Goal: Information Seeking & Learning: Learn about a topic

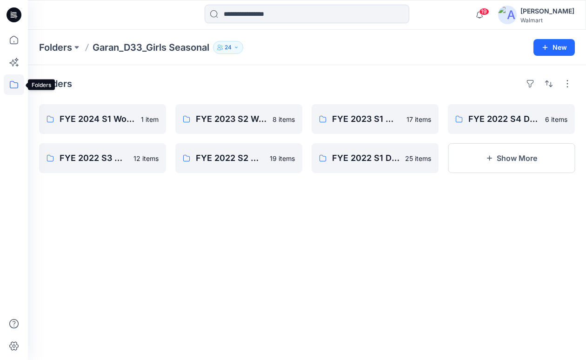
click at [15, 85] on icon at bounding box center [14, 84] width 20 height 20
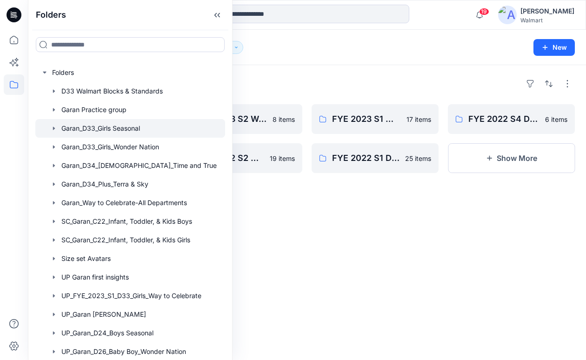
drag, startPoint x: 223, startPoint y: 196, endPoint x: 224, endPoint y: 339, distance: 143.3
click at [224, 339] on div "Folders D33 Walmart Blocks & Standards Garan Practice group Garan_D33_Girls Sea…" at bounding box center [130, 211] width 190 height 297
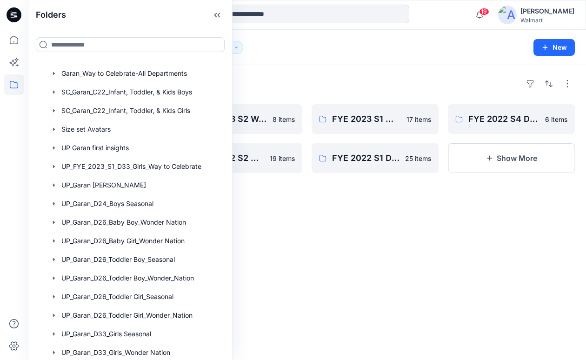
scroll to position [150, 0]
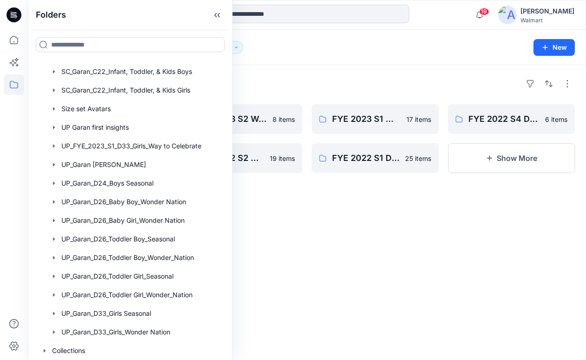
drag, startPoint x: 225, startPoint y: 183, endPoint x: 224, endPoint y: 175, distance: 8.0
click at [224, 177] on div "Folders Folders D33 Walmart Blocks & Standards Garan Practice group Garan_D33_G…" at bounding box center [130, 180] width 205 height 360
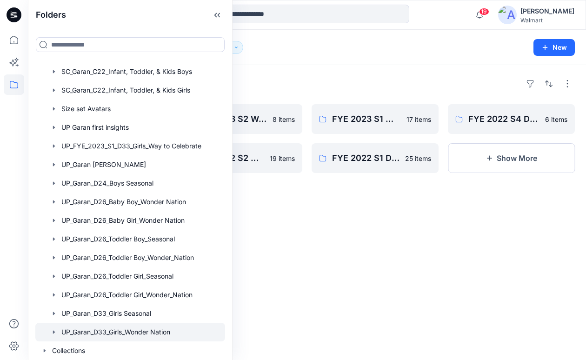
click at [158, 333] on div at bounding box center [130, 332] width 190 height 19
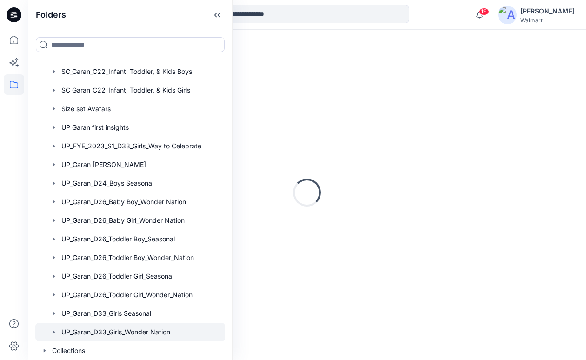
click at [327, 281] on div "Loading..." at bounding box center [307, 192] width 536 height 233
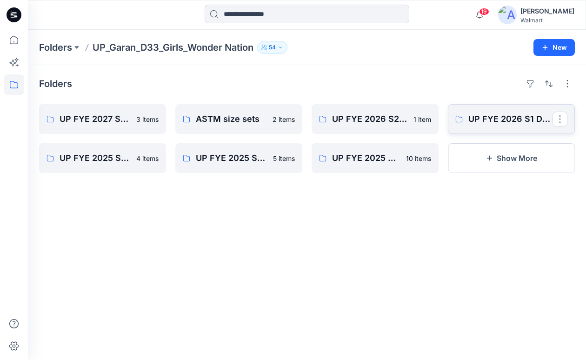
click at [500, 125] on p "UP FYE 2026 S1 D33 Girls Wonder Nation Garan" at bounding box center [510, 119] width 84 height 13
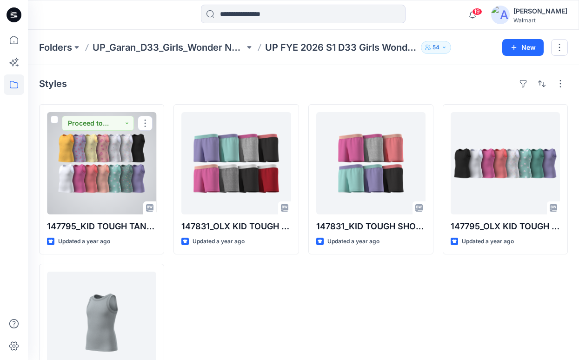
click at [131, 190] on div at bounding box center [101, 163] width 109 height 102
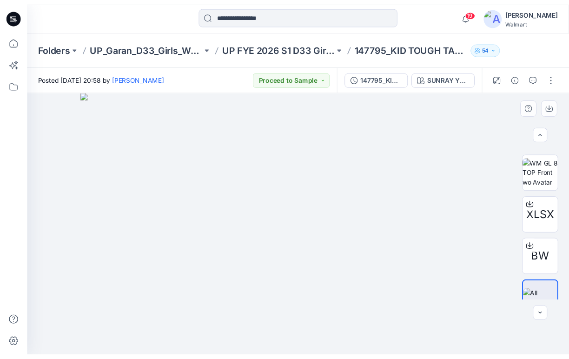
scroll to position [96, 0]
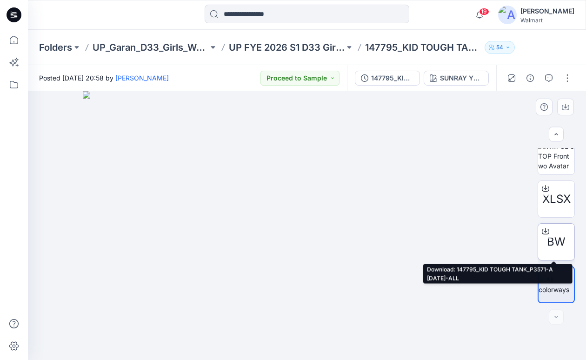
click at [544, 232] on icon at bounding box center [546, 229] width 4 height 5
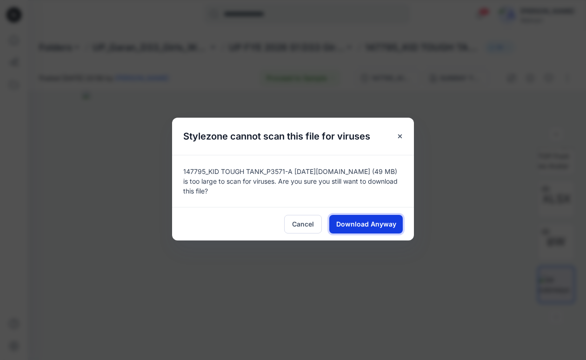
click at [350, 228] on span "Download Anyway" at bounding box center [366, 224] width 60 height 10
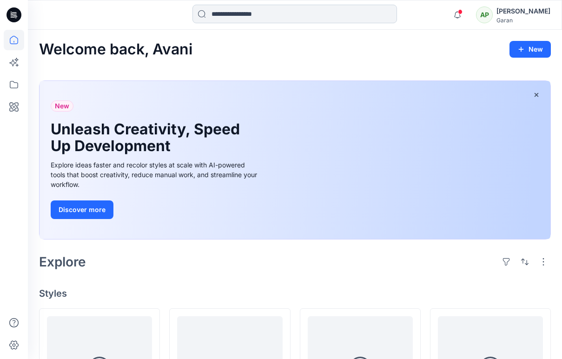
click at [254, 15] on input at bounding box center [295, 14] width 205 height 19
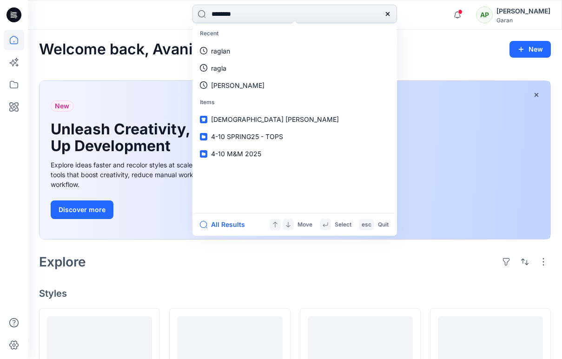
type input "*********"
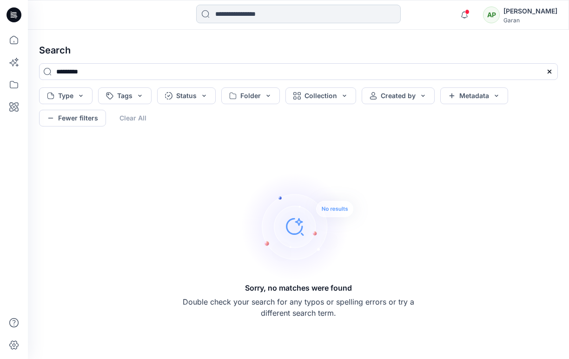
drag, startPoint x: 277, startPoint y: 16, endPoint x: 223, endPoint y: 16, distance: 54.4
click at [219, 15] on input at bounding box center [298, 14] width 205 height 19
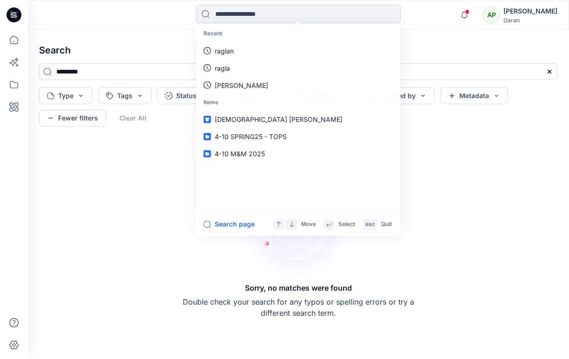
click at [224, 17] on input at bounding box center [298, 14] width 205 height 19
type input "*****"
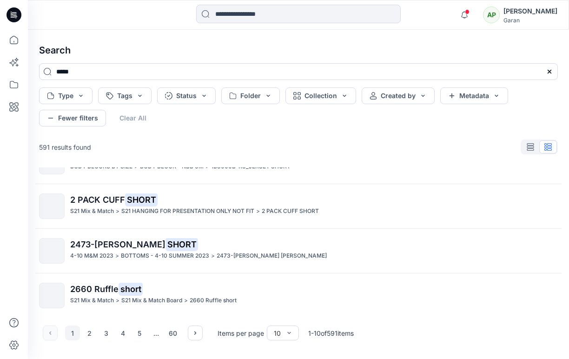
scroll to position [300, 0]
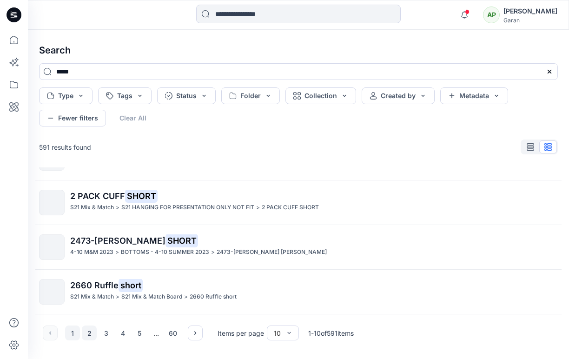
click at [89, 331] on button "2" at bounding box center [89, 333] width 15 height 15
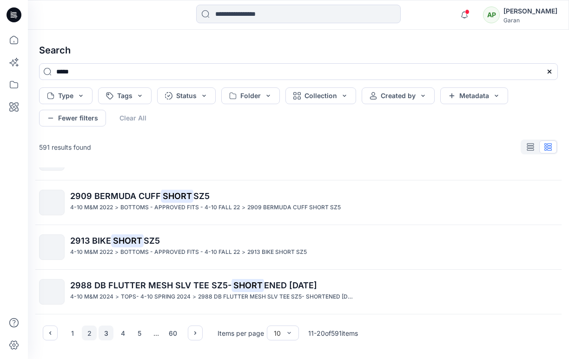
click at [105, 336] on button "3" at bounding box center [106, 333] width 15 height 15
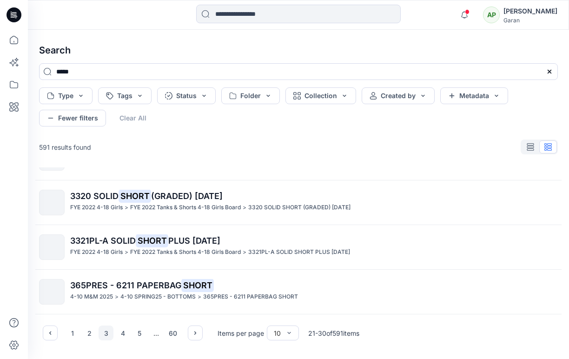
click at [560, 273] on div "Search ***** Type Tags Status Folder Collection Created by Metadata Fewer filte…" at bounding box center [298, 194] width 541 height 329
click at [565, 277] on div "Search ***** Type Tags Status Folder Collection Created by Metadata Fewer filte…" at bounding box center [298, 194] width 541 height 329
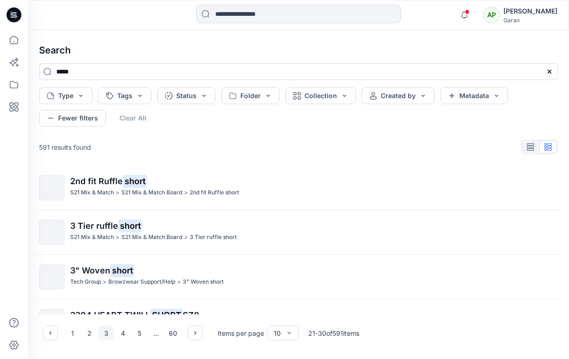
scroll to position [0, 0]
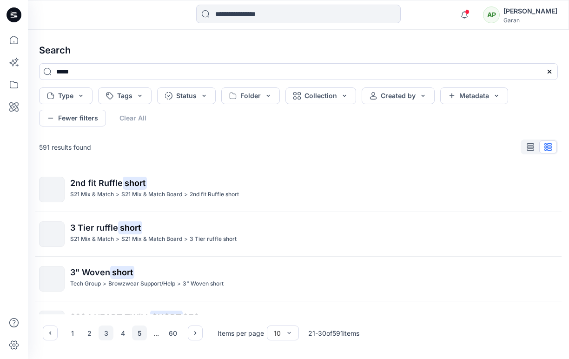
click at [140, 334] on button "5" at bounding box center [139, 333] width 15 height 15
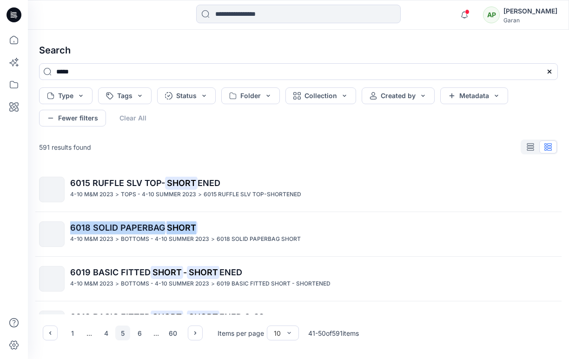
drag, startPoint x: 563, startPoint y: 203, endPoint x: 564, endPoint y: 219, distance: 15.4
click at [563, 222] on div "6015 RUFFLE SLV TOP- SHORT ENED 4-10 M&M 2023 > TOPS - 4-10 SUMMER 2023 > 6015 …" at bounding box center [299, 240] width 534 height 147
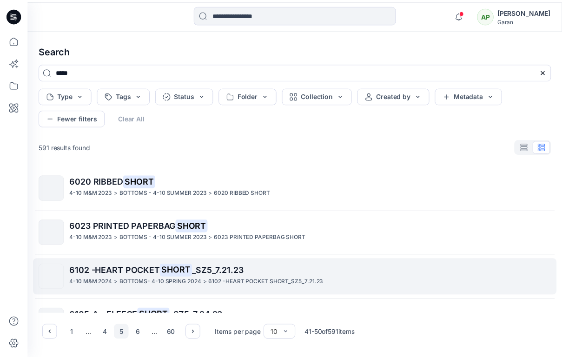
scroll to position [186, 0]
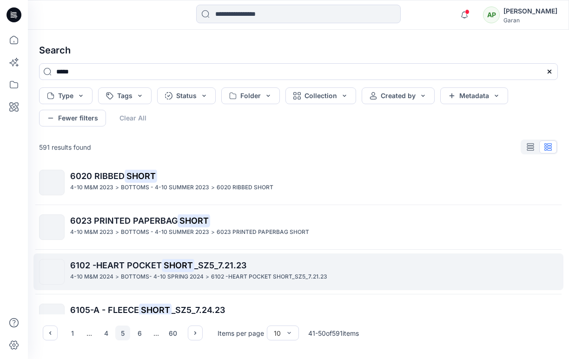
click at [139, 273] on p "BOTTOMS- 4-10 SPRING 2024" at bounding box center [162, 277] width 83 height 10
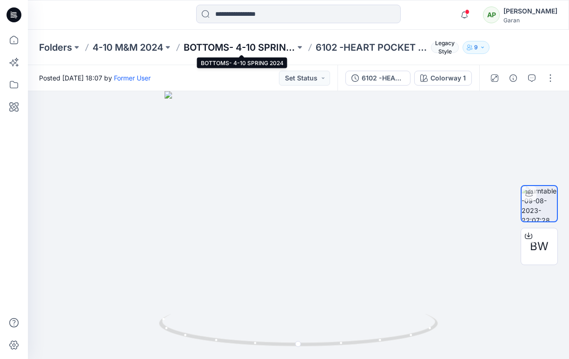
click at [259, 42] on p "BOTTOMS- 4-10 SPRING 2024" at bounding box center [240, 47] width 112 height 13
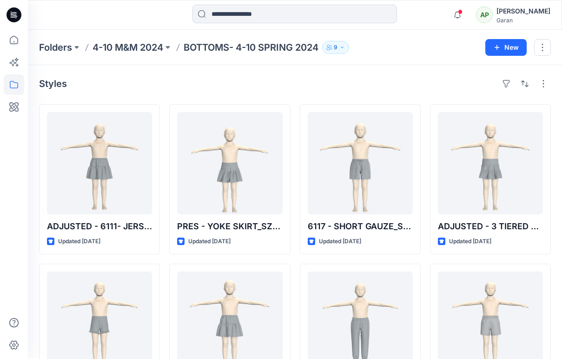
drag, startPoint x: 568, startPoint y: 184, endPoint x: 141, endPoint y: 57, distance: 445.0
click at [141, 57] on div "Folders 4-10 M&M 2024 BOTTOMS- 4-10 SPRING 2024 9 New" at bounding box center [295, 47] width 534 height 35
drag, startPoint x: 141, startPoint y: 57, endPoint x: 144, endPoint y: 52, distance: 5.4
click at [144, 52] on p "4-10 M&M 2024" at bounding box center [128, 47] width 71 height 13
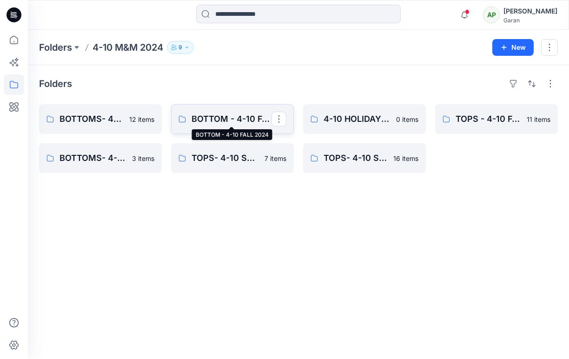
drag, startPoint x: 241, startPoint y: 122, endPoint x: 250, endPoint y: 124, distance: 8.9
click at [250, 124] on p "BOTTOM - 4-10 FALL 2024" at bounding box center [232, 119] width 80 height 13
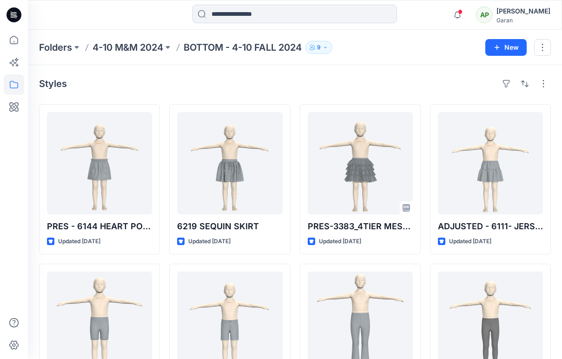
click at [137, 48] on p "4-10 M&M 2024" at bounding box center [128, 47] width 71 height 13
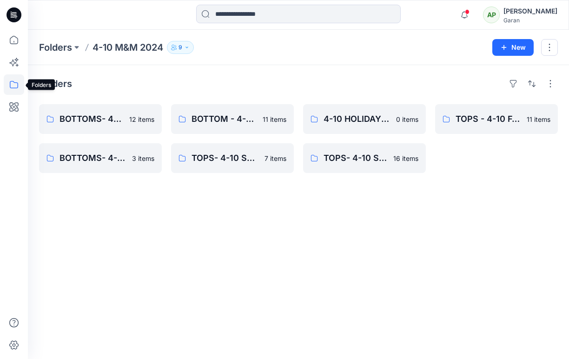
click at [15, 85] on icon at bounding box center [14, 84] width 20 height 20
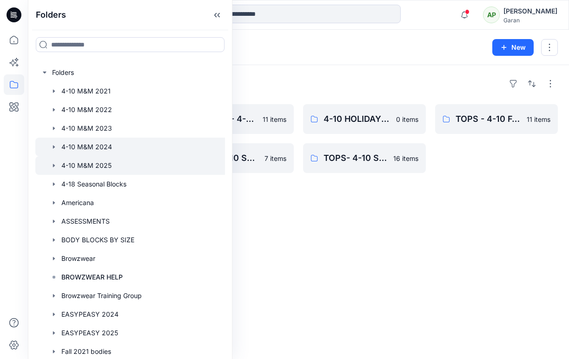
click at [151, 163] on div at bounding box center [141, 165] width 213 height 19
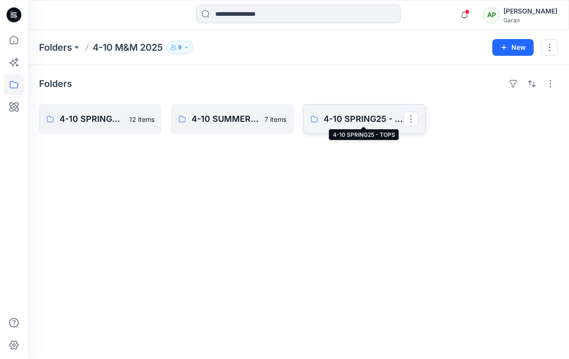
click at [363, 118] on p "4-10 SPRING25 - TOPS" at bounding box center [364, 119] width 80 height 13
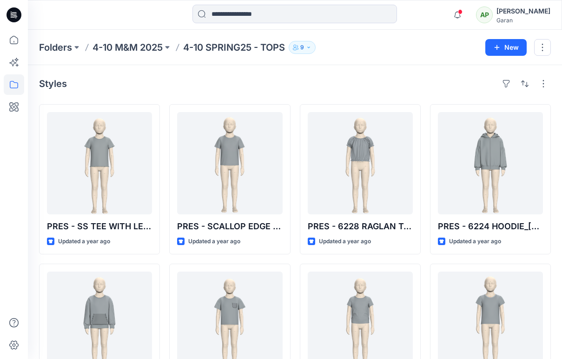
click at [151, 47] on p "4-10 M&M 2025" at bounding box center [128, 47] width 70 height 13
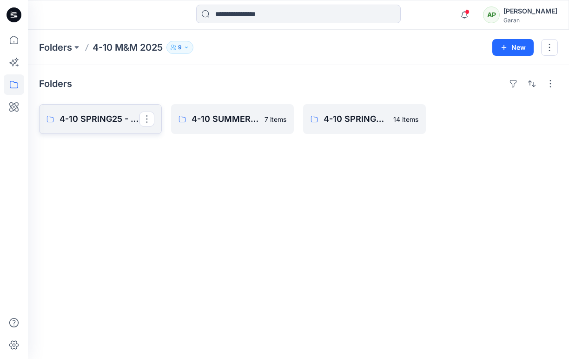
click at [105, 120] on p "4-10 SPRING25 - BOTTOMS" at bounding box center [100, 119] width 80 height 13
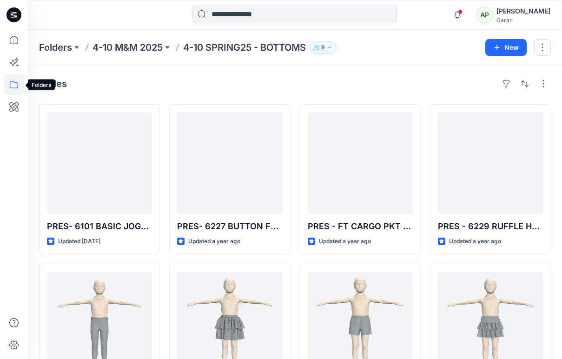
click at [13, 87] on icon at bounding box center [14, 84] width 20 height 20
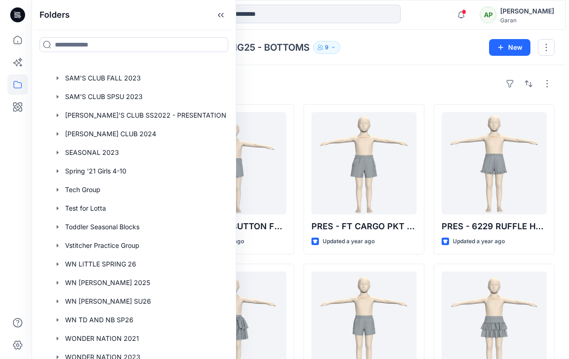
scroll to position [709, 0]
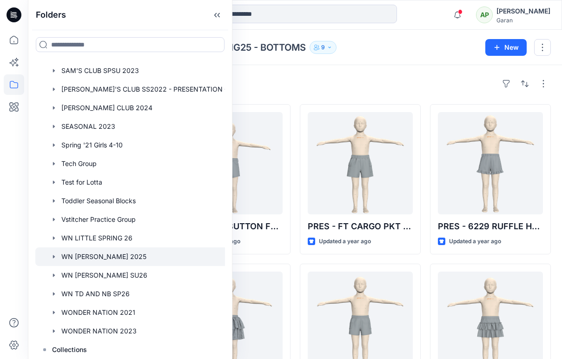
click at [87, 255] on div at bounding box center [141, 256] width 213 height 19
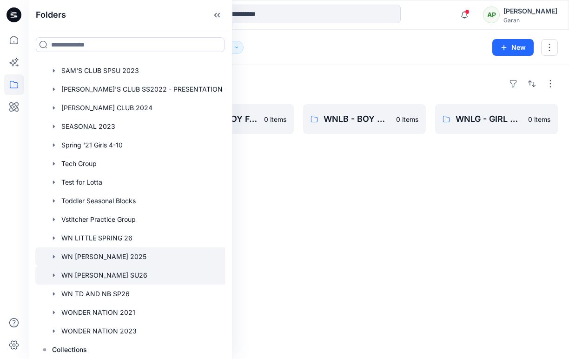
click at [88, 273] on div at bounding box center [141, 275] width 213 height 19
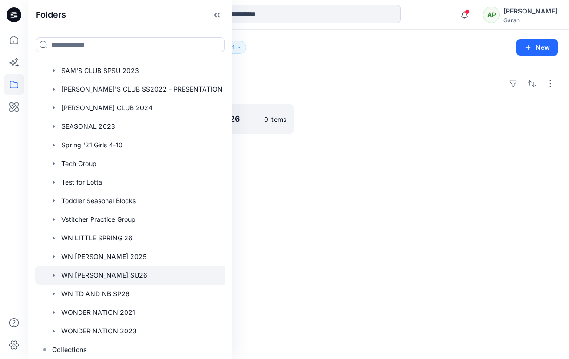
drag, startPoint x: 286, startPoint y: 228, endPoint x: 289, endPoint y: 224, distance: 5.4
click at [287, 227] on div "Folders BOYS SU 26 4 items GIRLS SU26 0 items" at bounding box center [298, 212] width 541 height 294
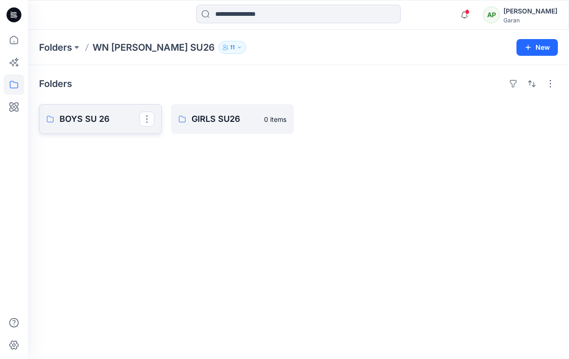
click at [116, 123] on p "BOYS SU 26" at bounding box center [100, 119] width 80 height 13
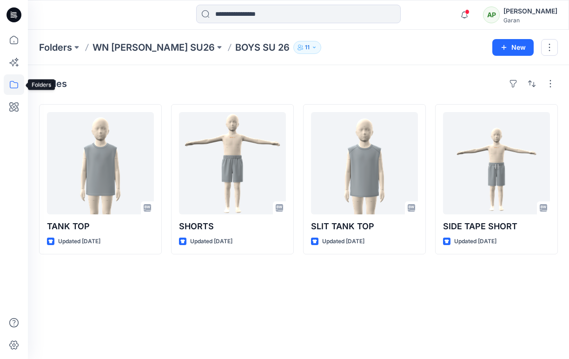
click at [15, 86] on icon at bounding box center [14, 84] width 20 height 20
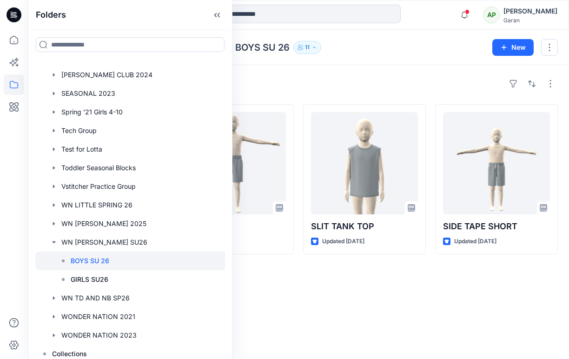
scroll to position [690, 0]
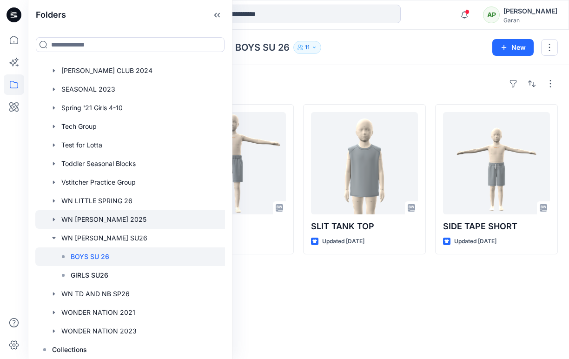
click at [100, 221] on div at bounding box center [141, 219] width 213 height 19
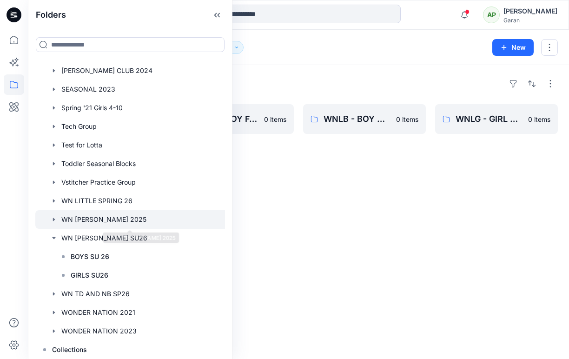
click at [80, 220] on div at bounding box center [141, 219] width 213 height 19
click at [328, 220] on div "Folders WNLG - GIRL FALL25 3 items WNLB - BOY FALL25 0 items WNLB - BOY HOLIDAY…" at bounding box center [298, 212] width 541 height 294
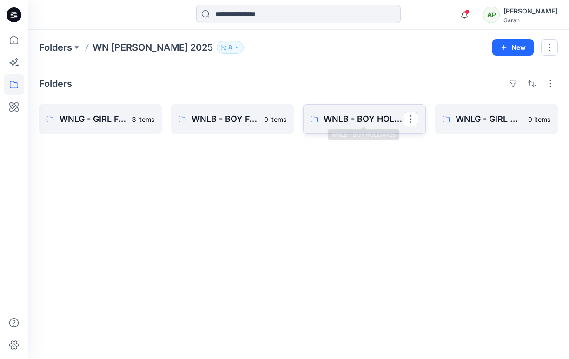
click at [361, 118] on p "WNLB - BOY HOLIDAY25" at bounding box center [364, 119] width 80 height 13
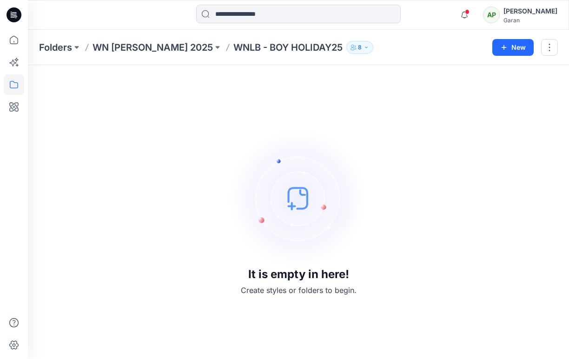
click at [132, 47] on p "WN LITTLES 2025" at bounding box center [153, 47] width 120 height 13
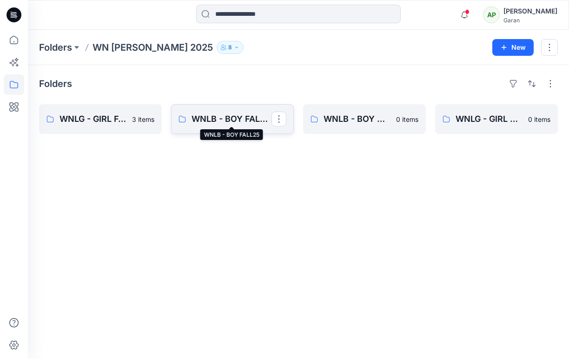
click at [208, 119] on p "WNLB - BOY FALL25" at bounding box center [232, 119] width 80 height 13
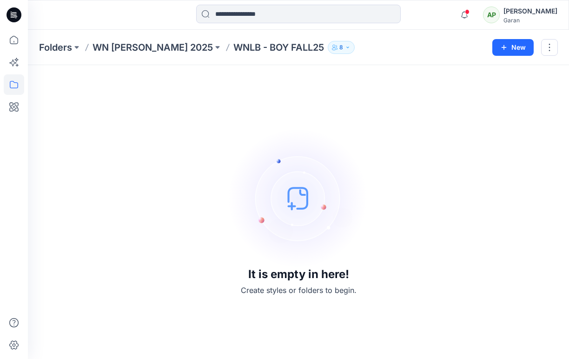
click at [147, 47] on p "WN LITTLES 2025" at bounding box center [153, 47] width 120 height 13
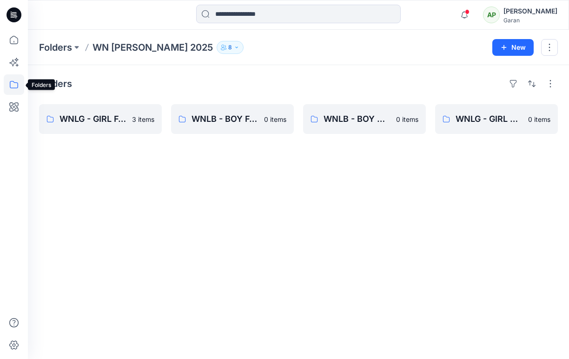
click at [19, 87] on icon at bounding box center [14, 84] width 20 height 20
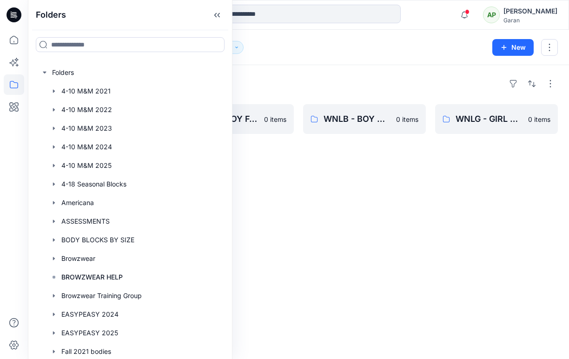
drag, startPoint x: 223, startPoint y: 128, endPoint x: 240, endPoint y: 270, distance: 143.0
click at [229, 272] on div "Folders Folders 4-10 M&M 2021 4-10 M&M 2022 4-10 M&M 2023 4-10 M&M 2024 4-10 M&…" at bounding box center [130, 179] width 205 height 359
drag, startPoint x: 269, startPoint y: 269, endPoint x: 265, endPoint y: 262, distance: 7.7
click at [270, 268] on div "Folders WNLG - GIRL FALL25 3 items WNLB - BOY FALL25 0 items WNLB - BOY HOLIDAY…" at bounding box center [298, 212] width 541 height 294
